Goal: Transaction & Acquisition: Subscribe to service/newsletter

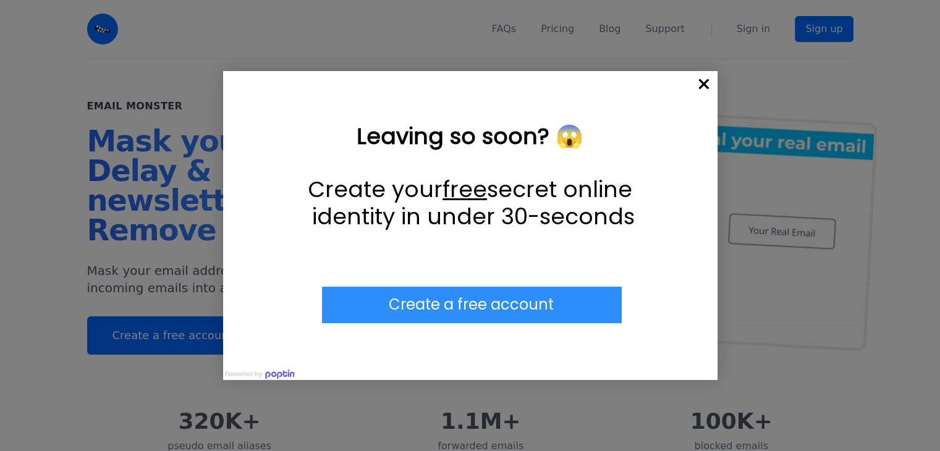
click at [705, 84] on span "×" at bounding box center [703, 84] width 27 height 27
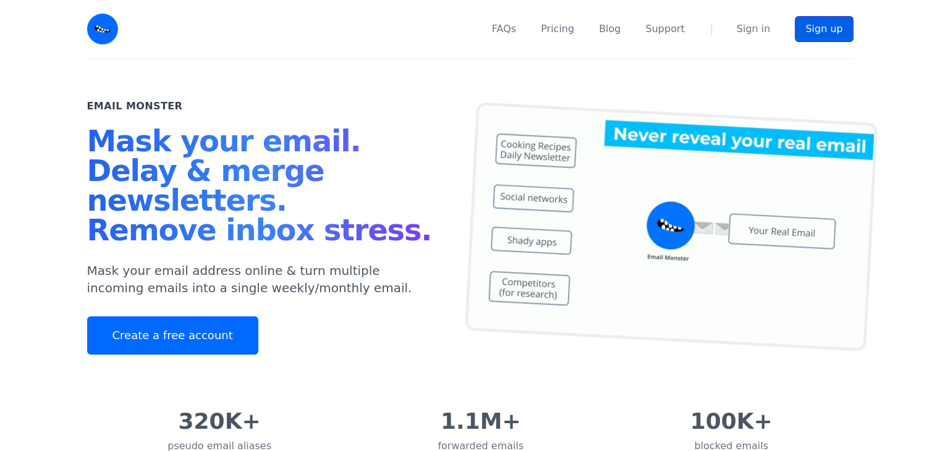
click at [805, 30] on link "Sign up" at bounding box center [824, 29] width 58 height 26
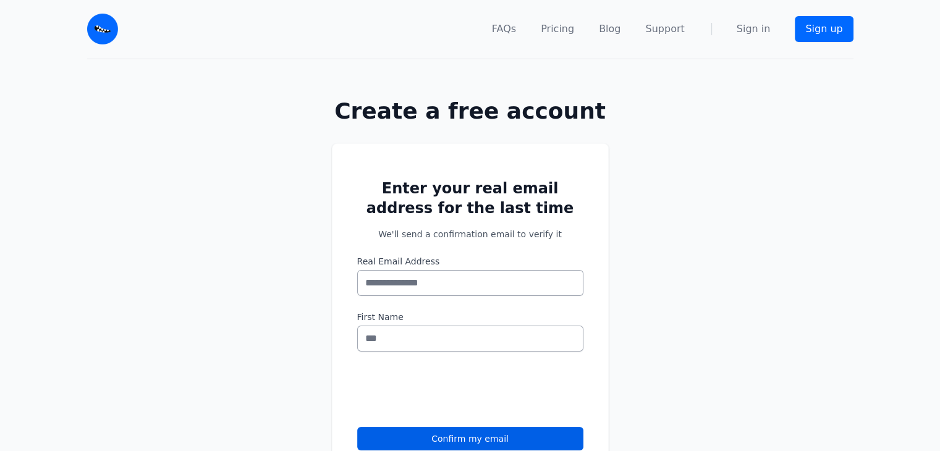
click at [782, 142] on div "Enter your real email address for the last time We'll send a confirmation email…" at bounding box center [470, 332] width 940 height 417
drag, startPoint x: 874, startPoint y: 198, endPoint x: 548, endPoint y: 148, distance: 329.6
click at [548, 148] on div "Enter your real email address for the last time We'll send a confirmation email…" at bounding box center [470, 332] width 940 height 417
click at [413, 283] on input "Real Email Address" at bounding box center [470, 283] width 226 height 26
drag, startPoint x: 413, startPoint y: 283, endPoint x: 395, endPoint y: 283, distance: 17.9
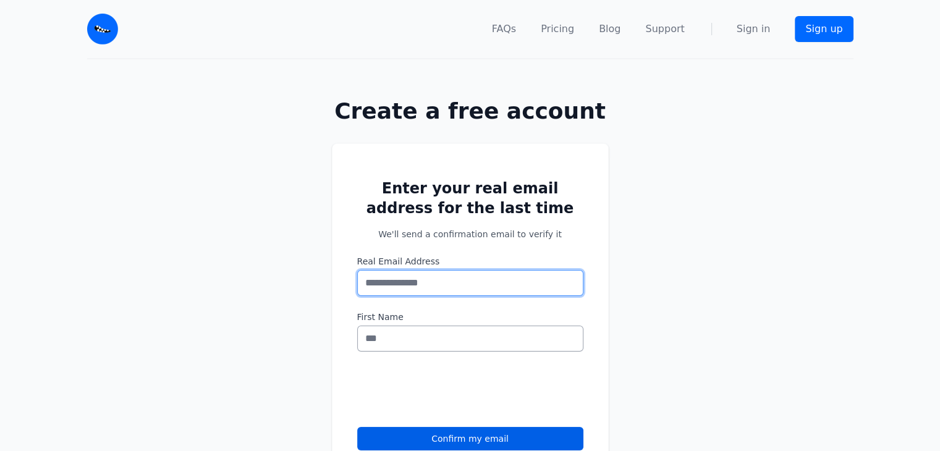
click at [395, 283] on input "Real Email Address" at bounding box center [470, 283] width 226 height 26
